Goal: Check status: Check status

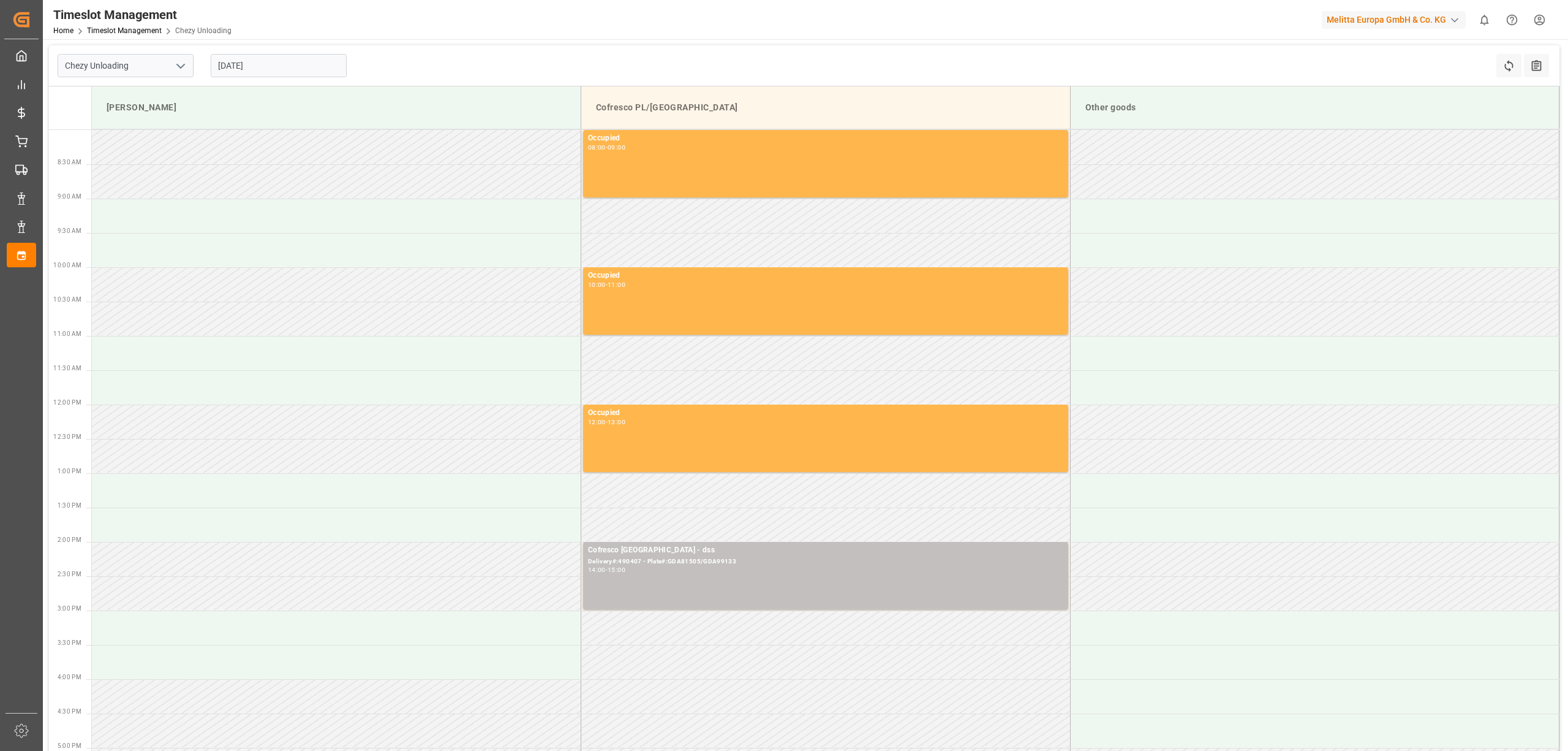
click at [266, 64] on input "[DATE]" at bounding box center [279, 66] width 136 height 24
click at [296, 211] on span "23" at bounding box center [298, 211] width 8 height 9
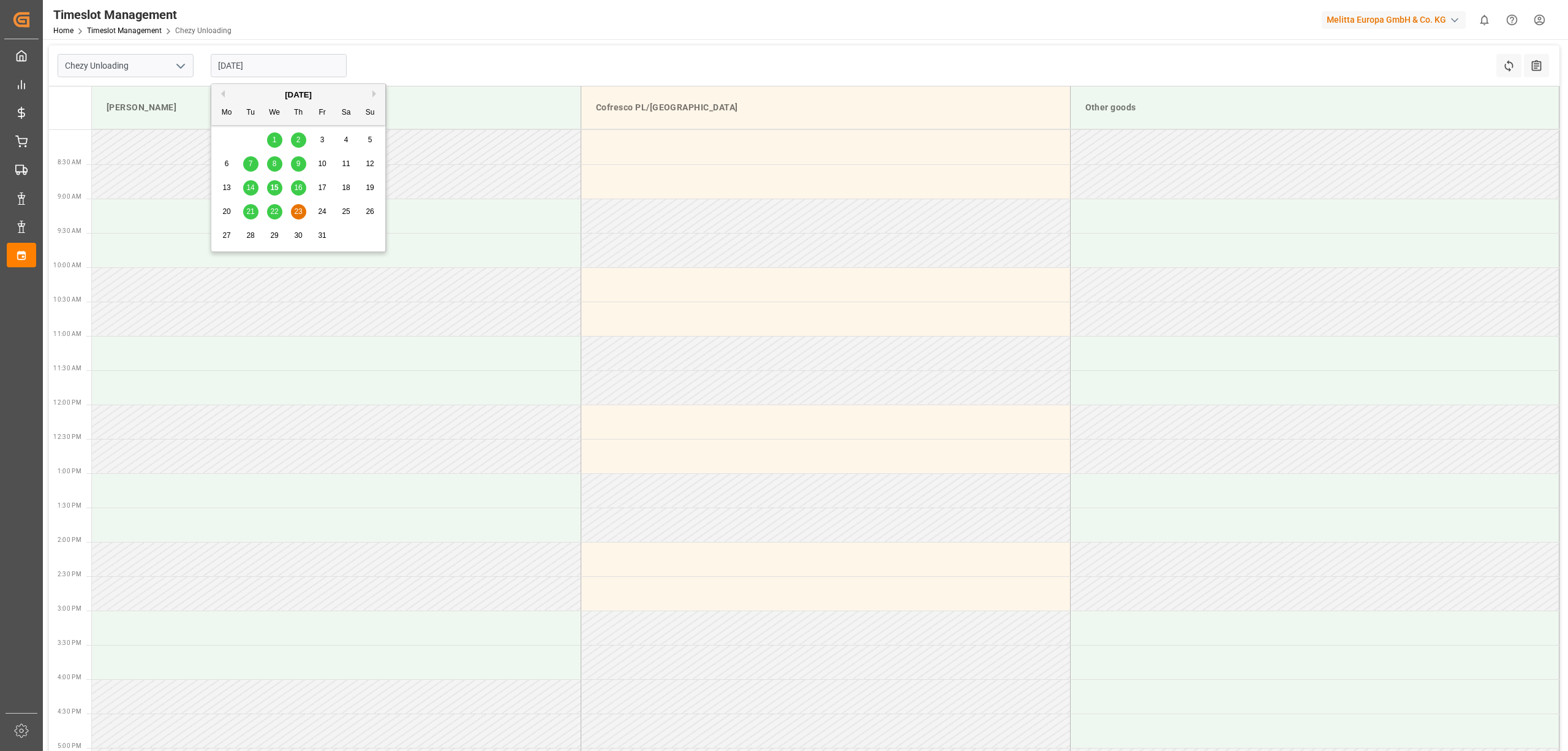
click at [286, 67] on input "[DATE]" at bounding box center [279, 66] width 136 height 24
click at [276, 215] on span "22" at bounding box center [273, 211] width 8 height 9
type input "[DATE]"
